Goal: Task Accomplishment & Management: Manage account settings

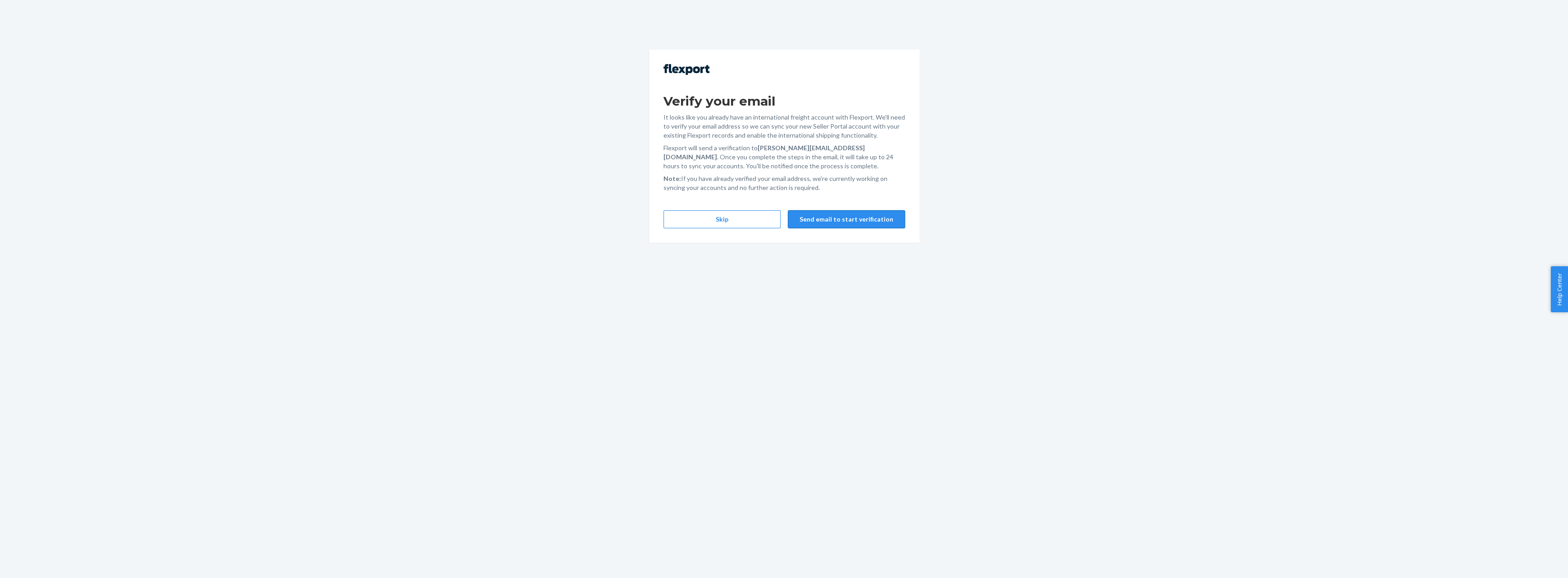
click at [854, 216] on button "Send email to start verification" at bounding box center [846, 219] width 117 height 18
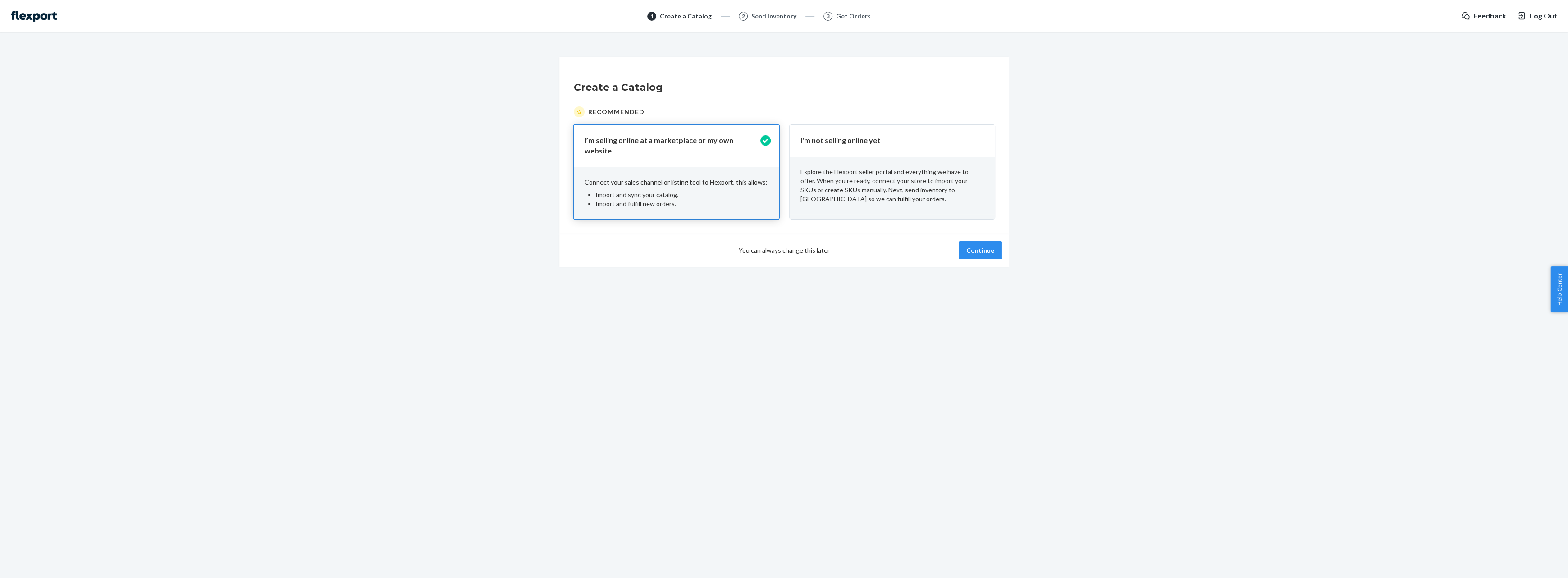
click at [31, 16] on img at bounding box center [34, 16] width 46 height 11
click at [983, 242] on button "Continue" at bounding box center [980, 250] width 43 height 18
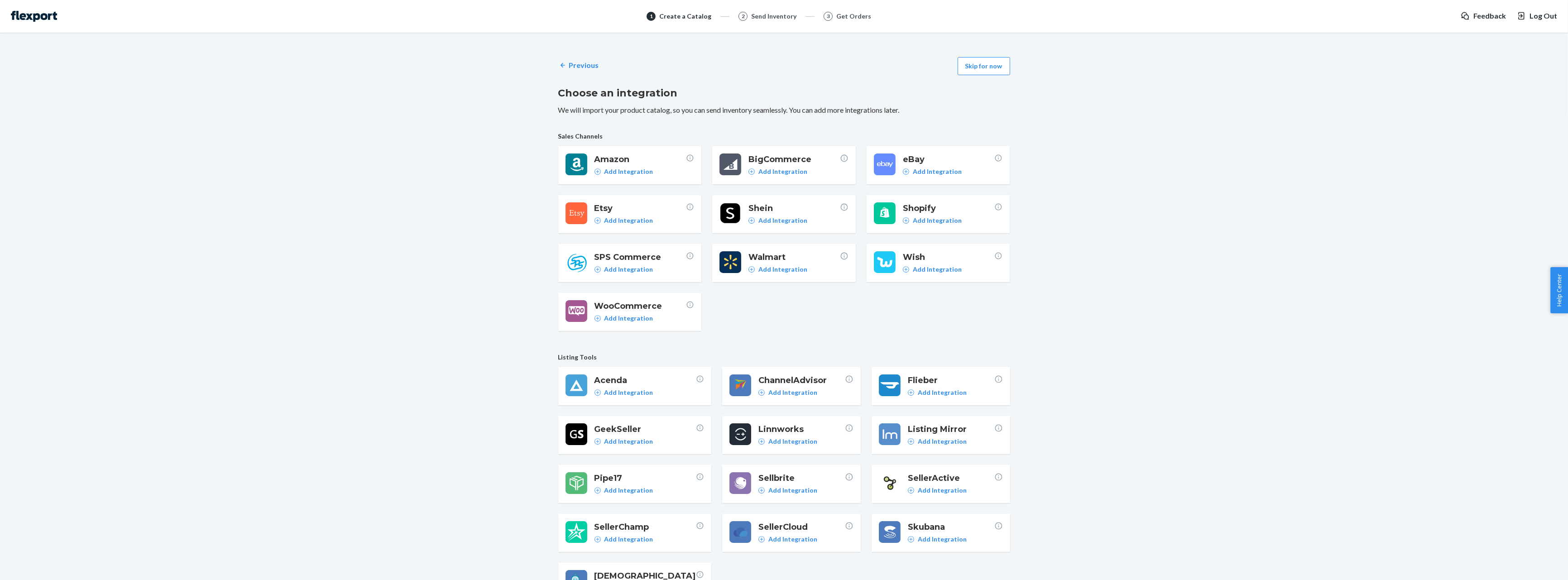
click at [764, 20] on div "Send Inventory" at bounding box center [774, 16] width 45 height 9
click at [665, 13] on div "1 Create a Catalog" at bounding box center [692, 16] width 92 height 9
click at [17, 13] on img at bounding box center [34, 17] width 46 height 11
click at [34, 13] on img at bounding box center [34, 17] width 46 height 11
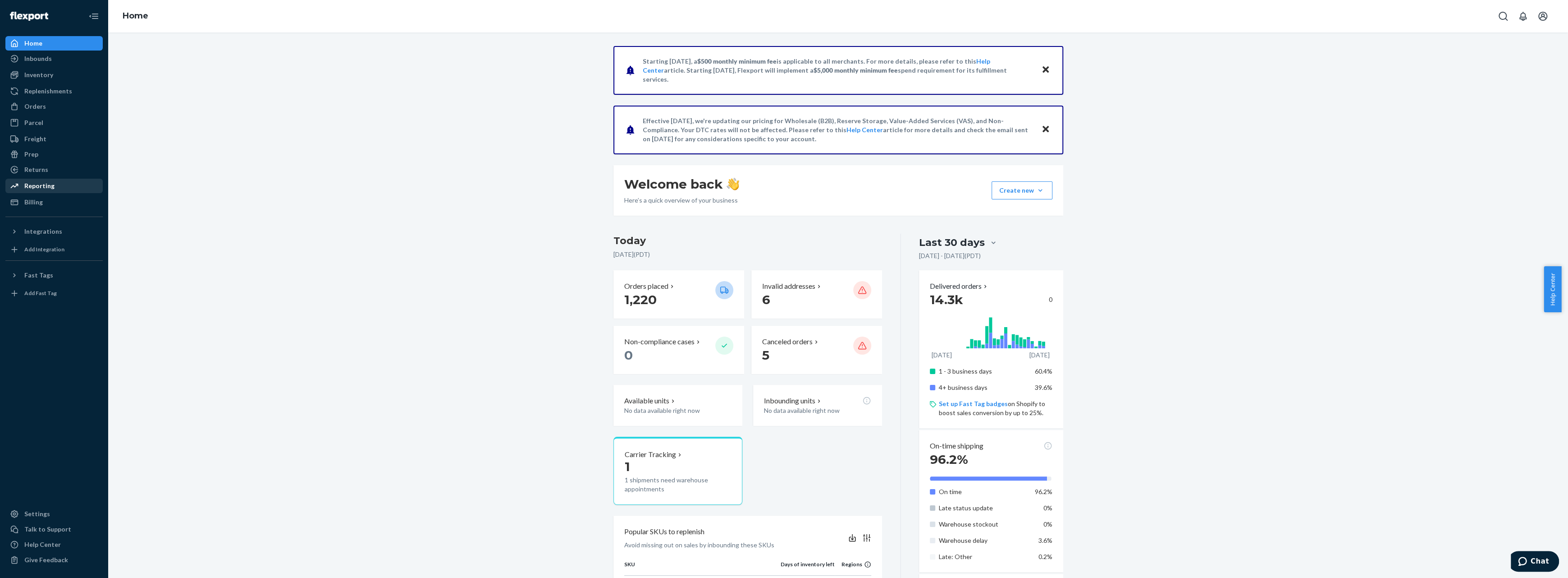
click at [66, 192] on li "Reporting" at bounding box center [54, 186] width 97 height 15
click at [69, 204] on div "Billing" at bounding box center [54, 202] width 96 height 13
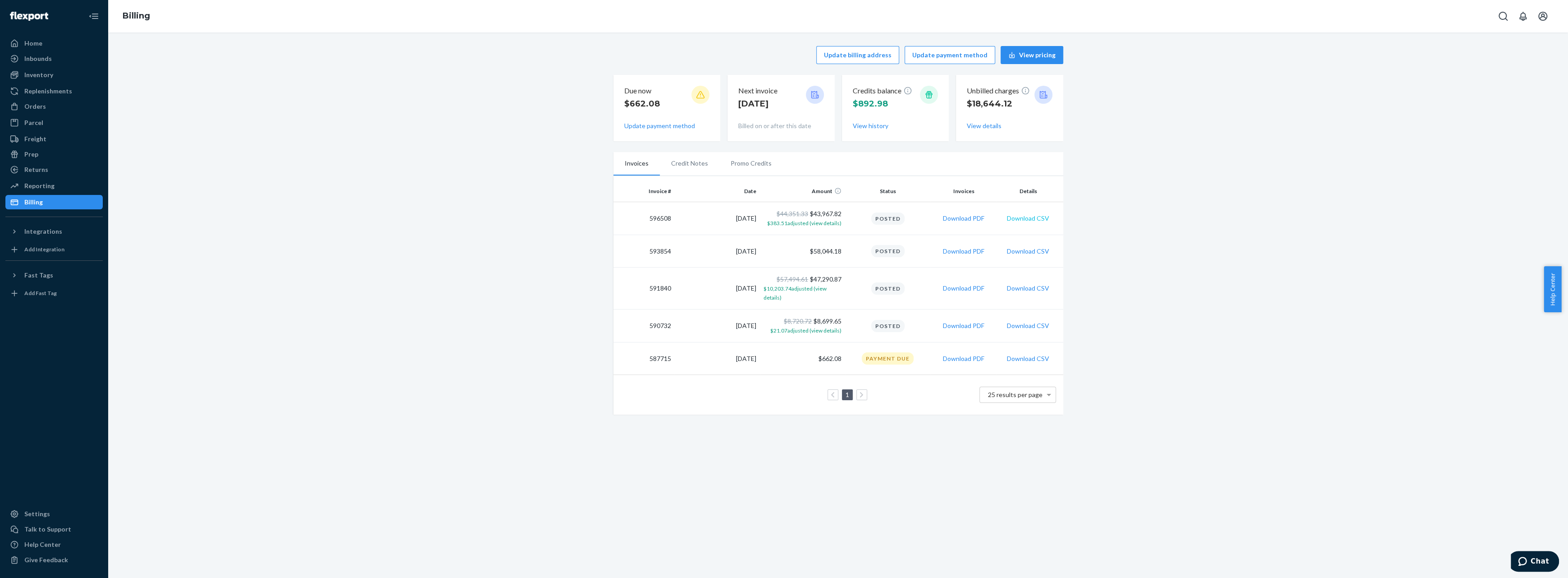
click at [1033, 217] on button "Download CSV" at bounding box center [1028, 218] width 43 height 9
click at [819, 223] on span "$383.51 adjusted (view details)" at bounding box center [804, 223] width 74 height 7
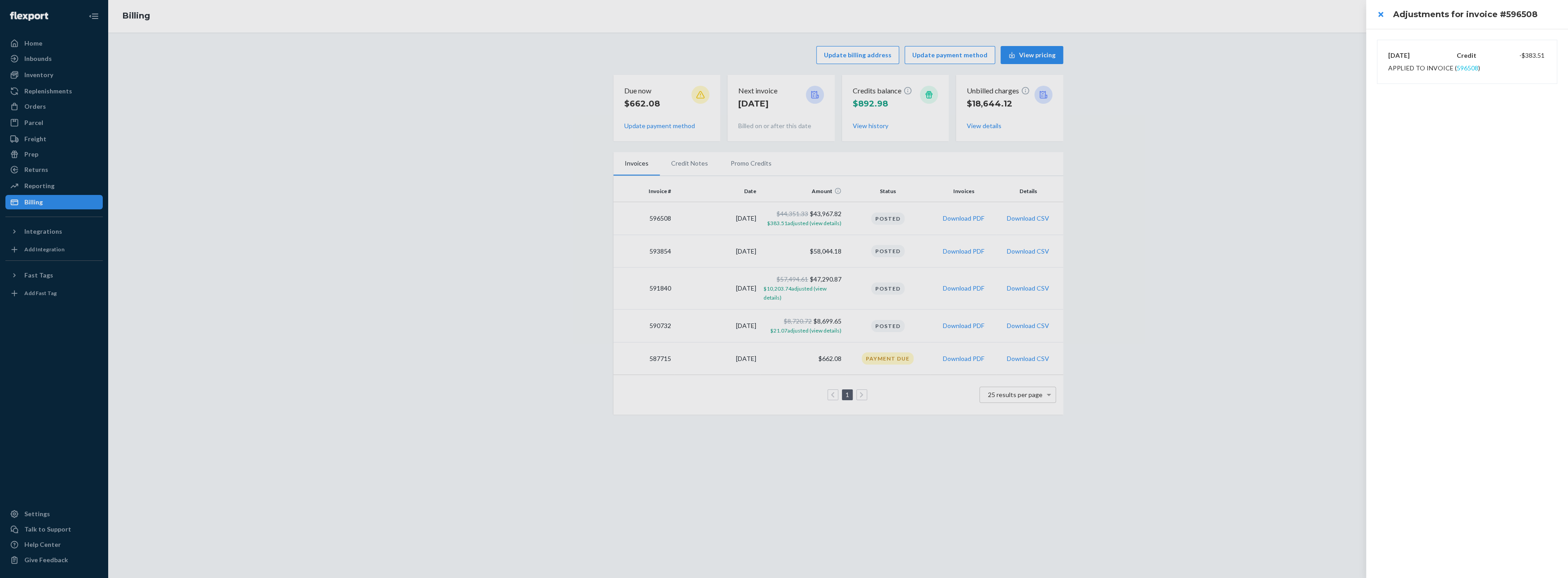
click at [1468, 69] on button "596508" at bounding box center [1468, 68] width 22 height 9
click at [1027, 253] on div at bounding box center [784, 289] width 1568 height 578
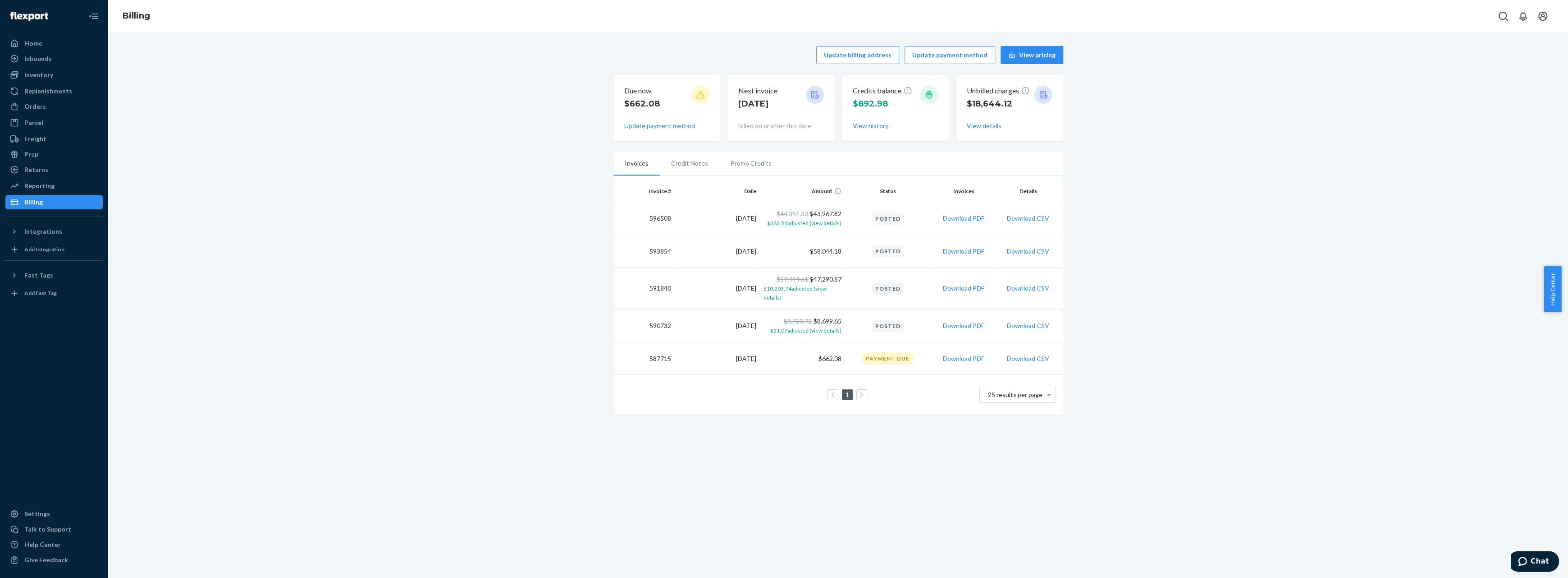
click at [1027, 253] on button "Download CSV" at bounding box center [1028, 251] width 43 height 9
click at [1270, 186] on div "Update billing address Update payment method View pricing Due now $662.08 Updat…" at bounding box center [838, 230] width 1446 height 378
click at [969, 253] on button "Download PDF" at bounding box center [964, 250] width 41 height 9
